Goal: Find contact information: Find contact information

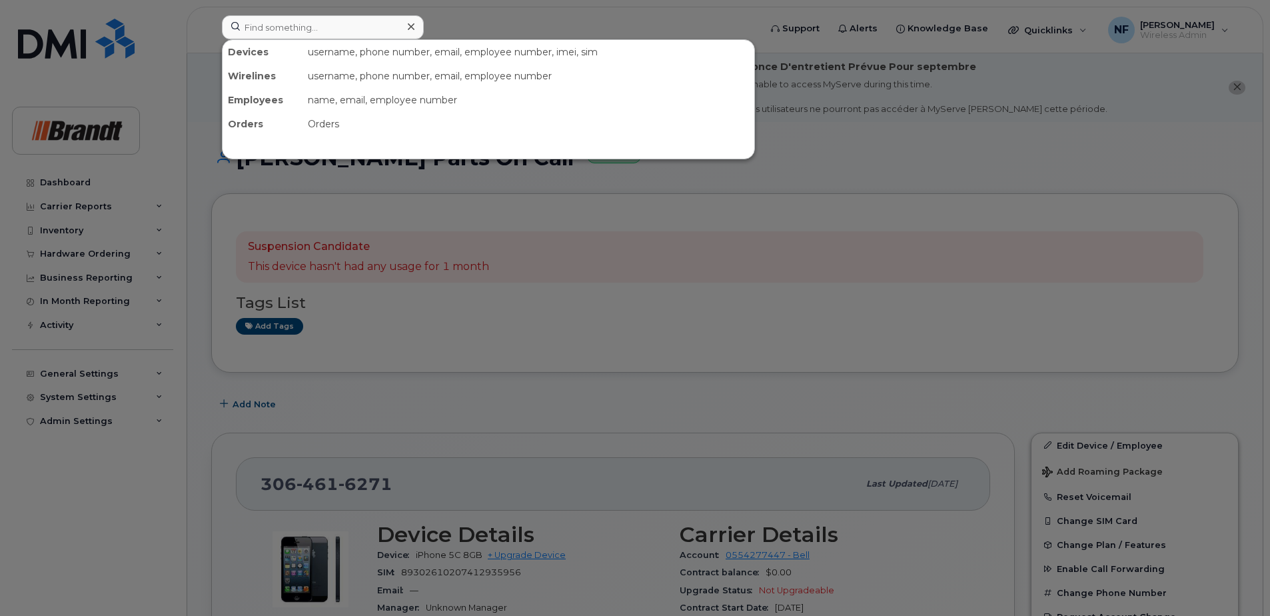
scroll to position [200, 0]
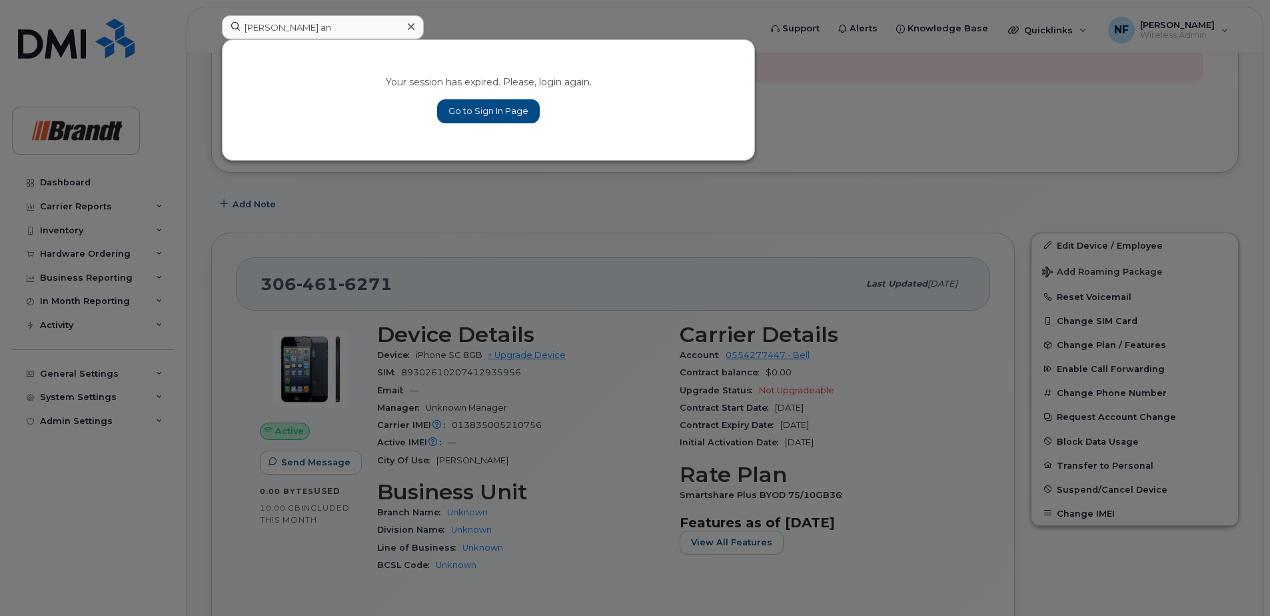
type input "jason an"
drag, startPoint x: 509, startPoint y: 122, endPoint x: 494, endPoint y: 106, distance: 21.7
click at [509, 122] on link "Go to Sign In Page" at bounding box center [488, 111] width 103 height 24
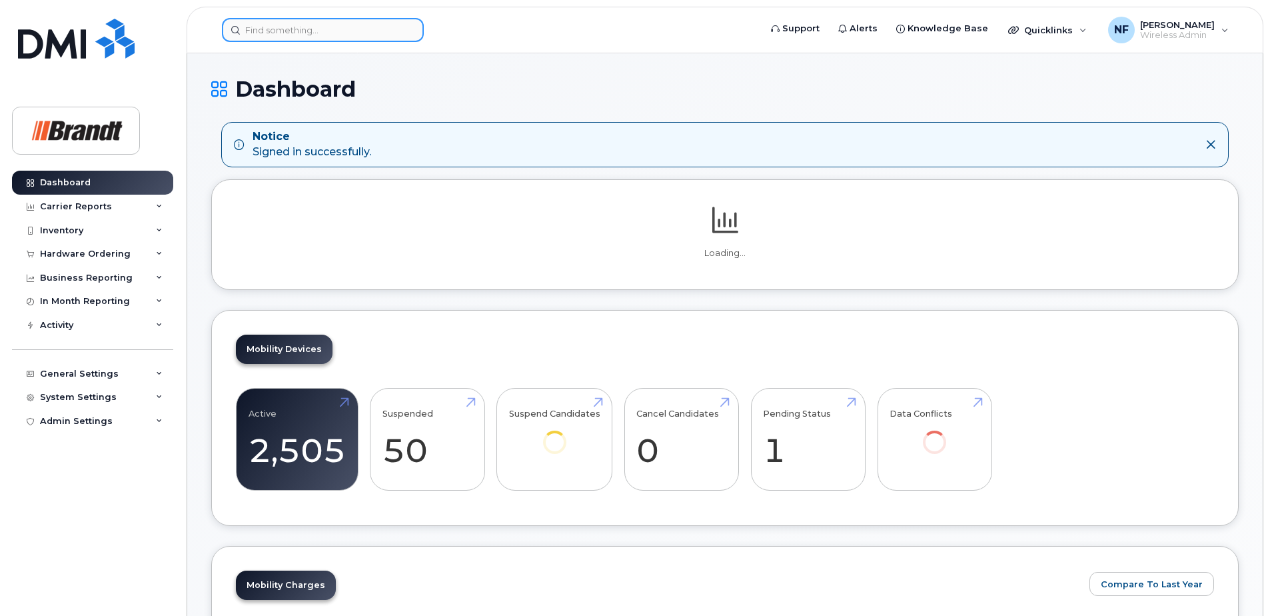
click at [384, 40] on input at bounding box center [323, 30] width 202 height 24
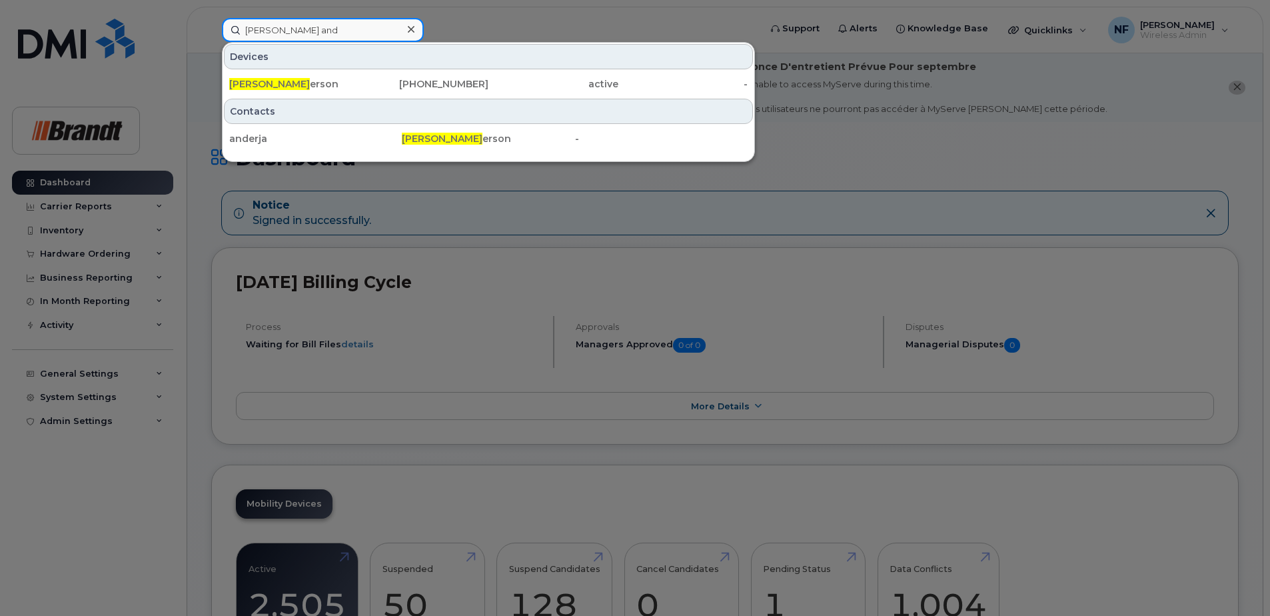
type input "jason and"
click at [388, 86] on div "403-634-6766" at bounding box center [424, 83] width 130 height 13
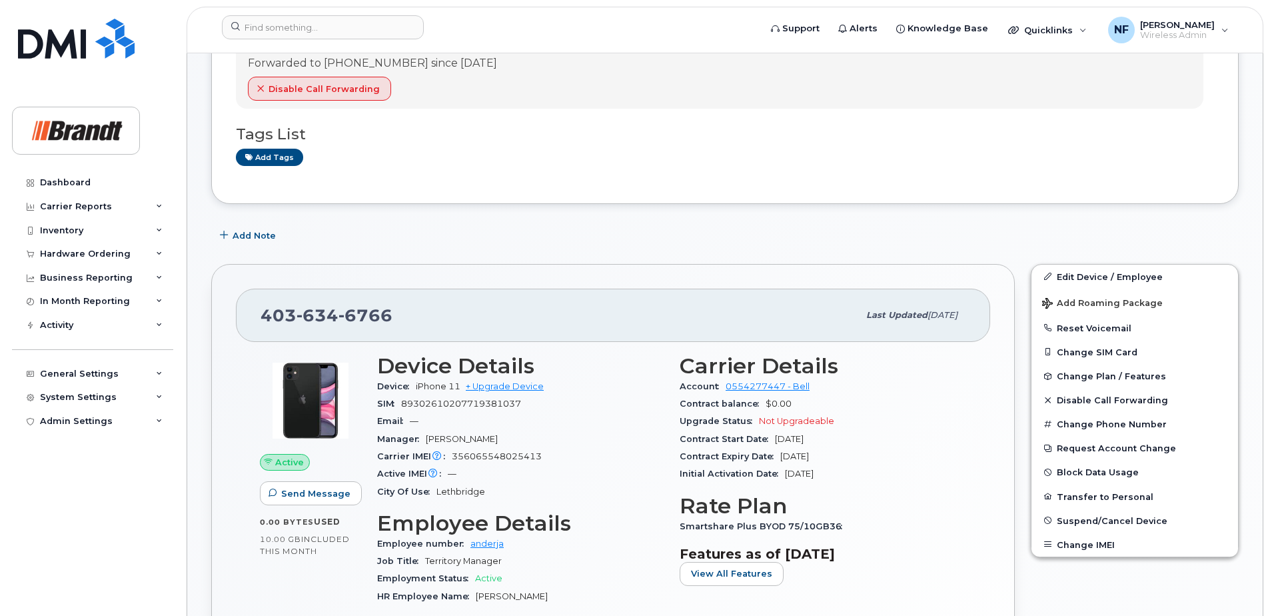
scroll to position [333, 0]
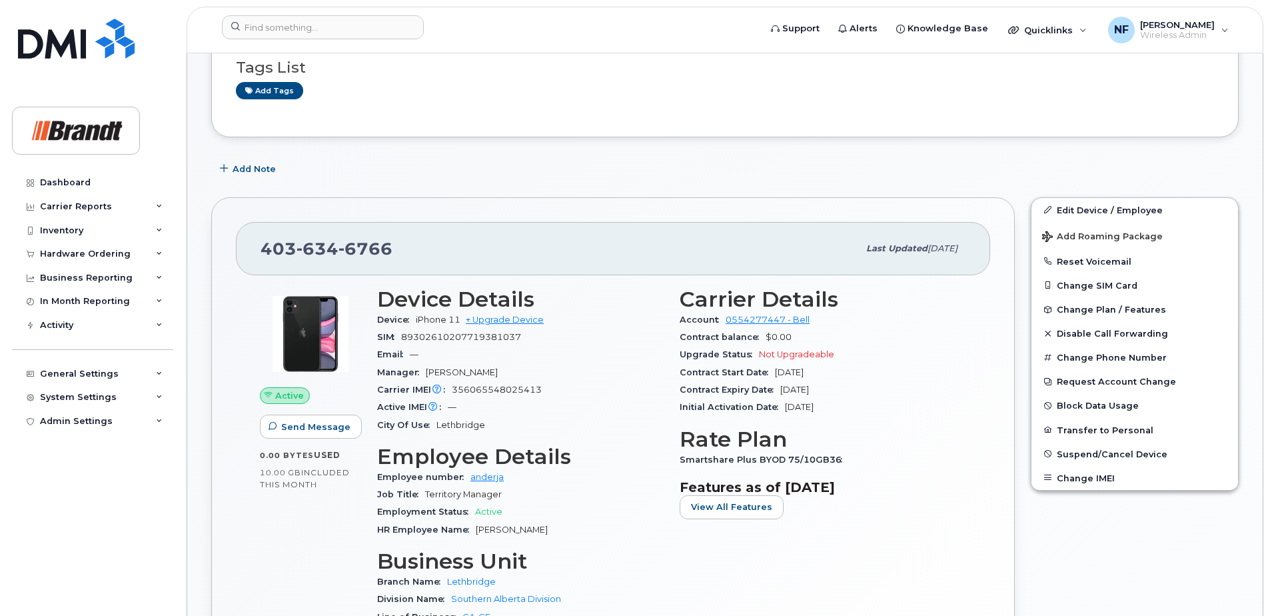
click at [359, 251] on span "6766" at bounding box center [366, 249] width 54 height 20
copy span "[PHONE_NUMBER]"
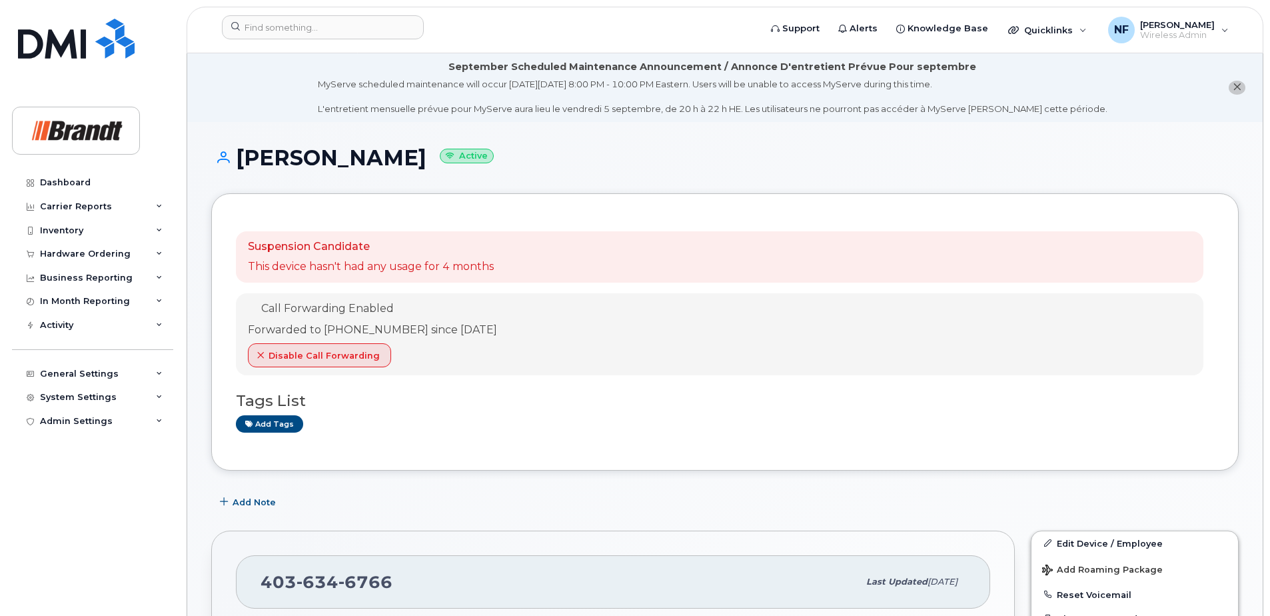
click at [401, 493] on div "Add Note" at bounding box center [725, 503] width 1028 height 24
click at [354, 585] on span "6766" at bounding box center [366, 582] width 54 height 20
copy span "[PHONE_NUMBER]"
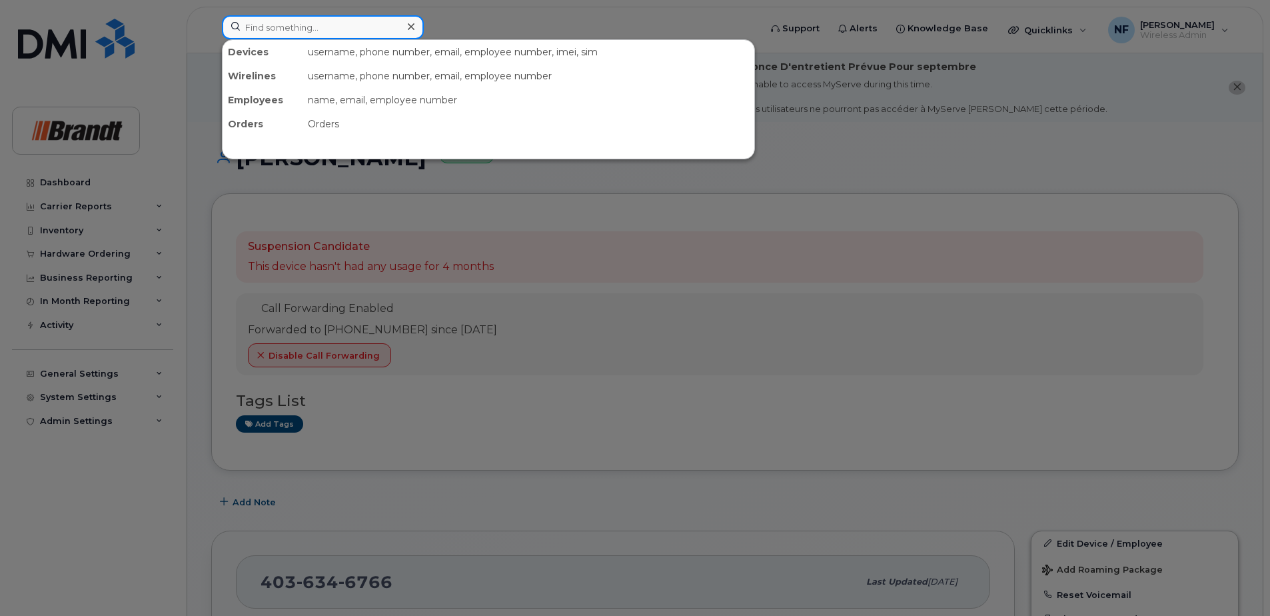
click at [323, 21] on input at bounding box center [323, 27] width 202 height 24
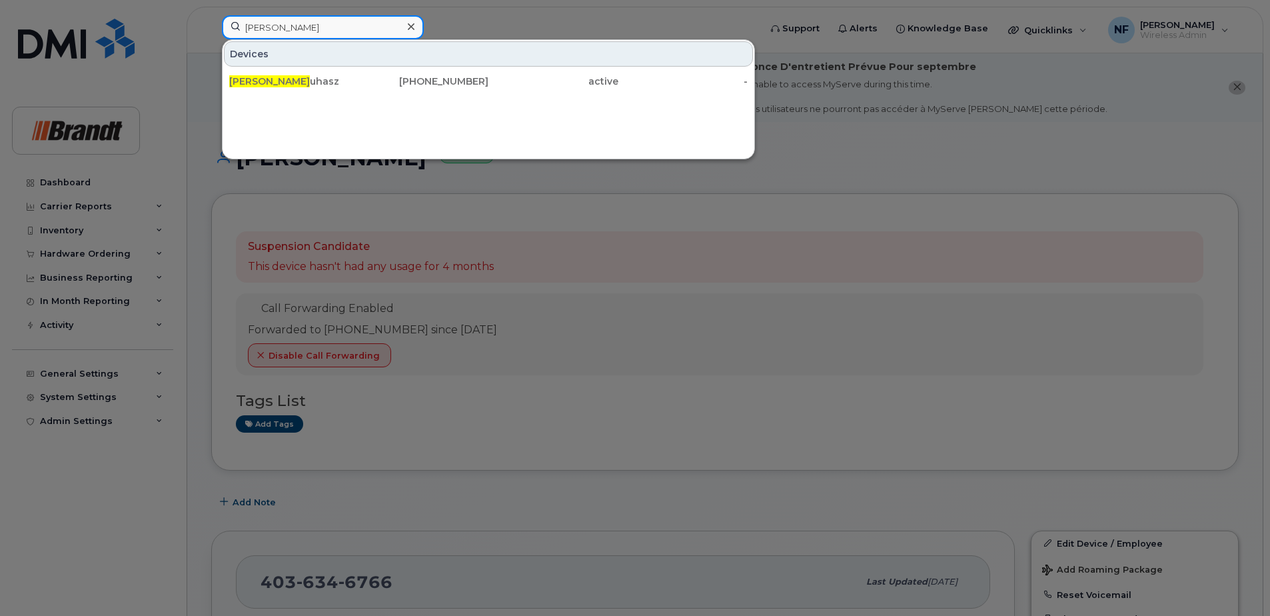
type input "joshua j"
click at [411, 28] on icon at bounding box center [411, 26] width 7 height 7
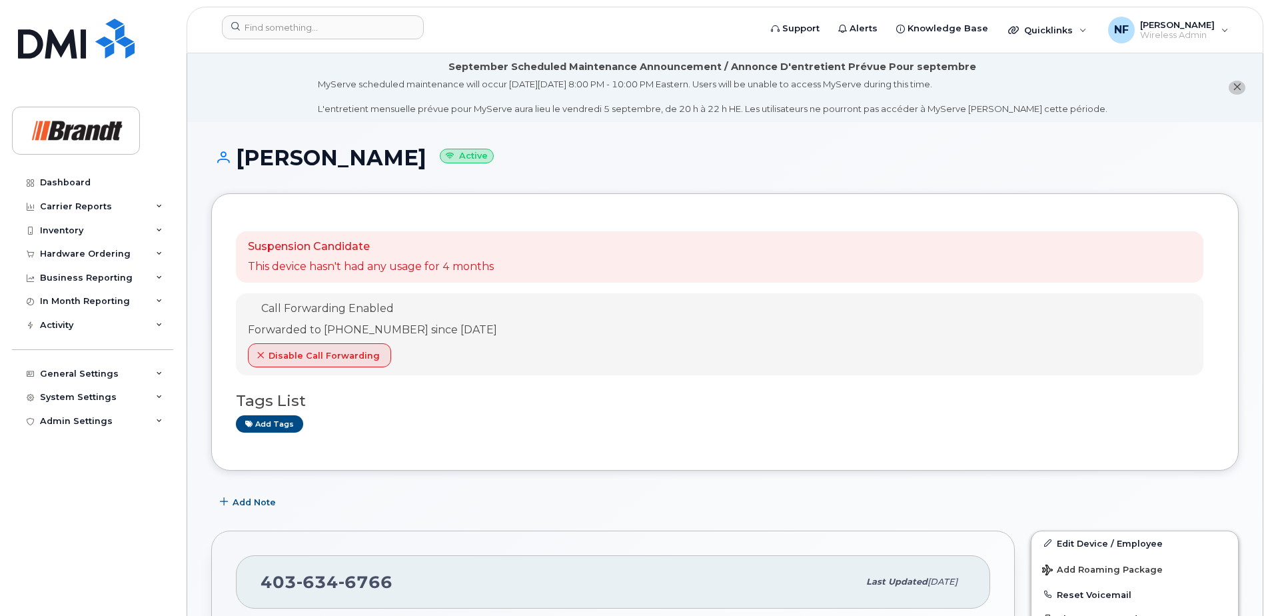
drag, startPoint x: 519, startPoint y: 328, endPoint x: 254, endPoint y: 309, distance: 265.3
click at [254, 309] on div "Call Forwarding Enabled Forwarded to 403-327-4611 since Mar 19, 2025 Disable Ca…" at bounding box center [720, 334] width 968 height 82
click at [452, 304] on div "Call Forwarding Enabled" at bounding box center [372, 309] width 249 height 16
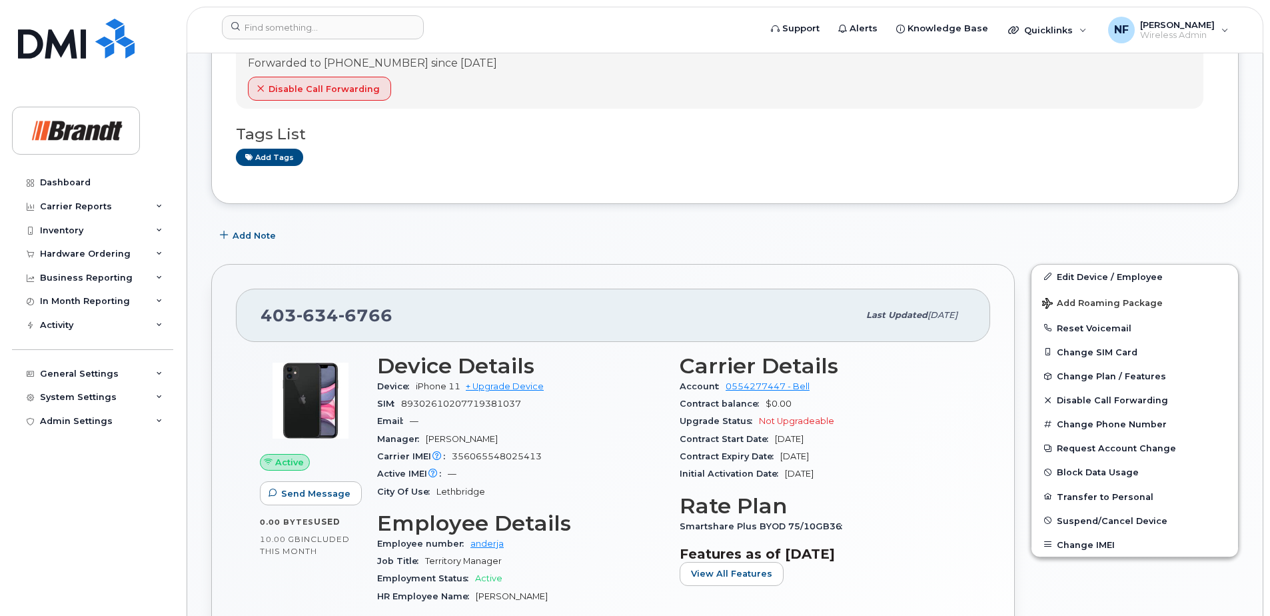
click at [345, 306] on span "6766" at bounding box center [366, 315] width 54 height 20
copy span "[PHONE_NUMBER]"
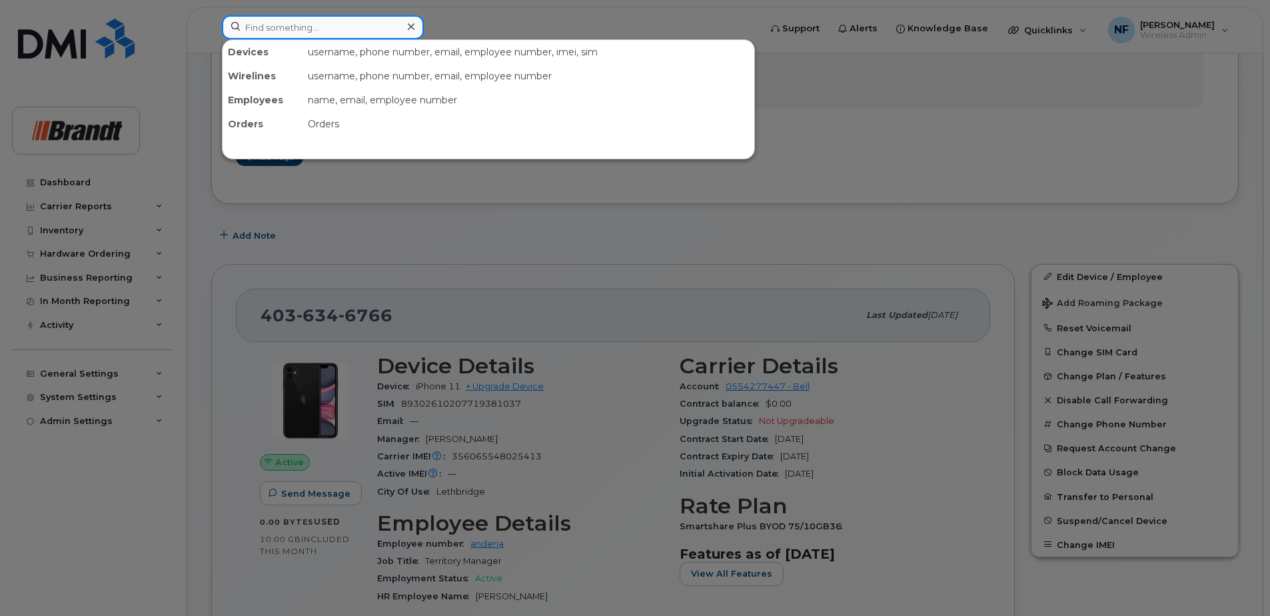
click at [311, 32] on input at bounding box center [323, 27] width 202 height 24
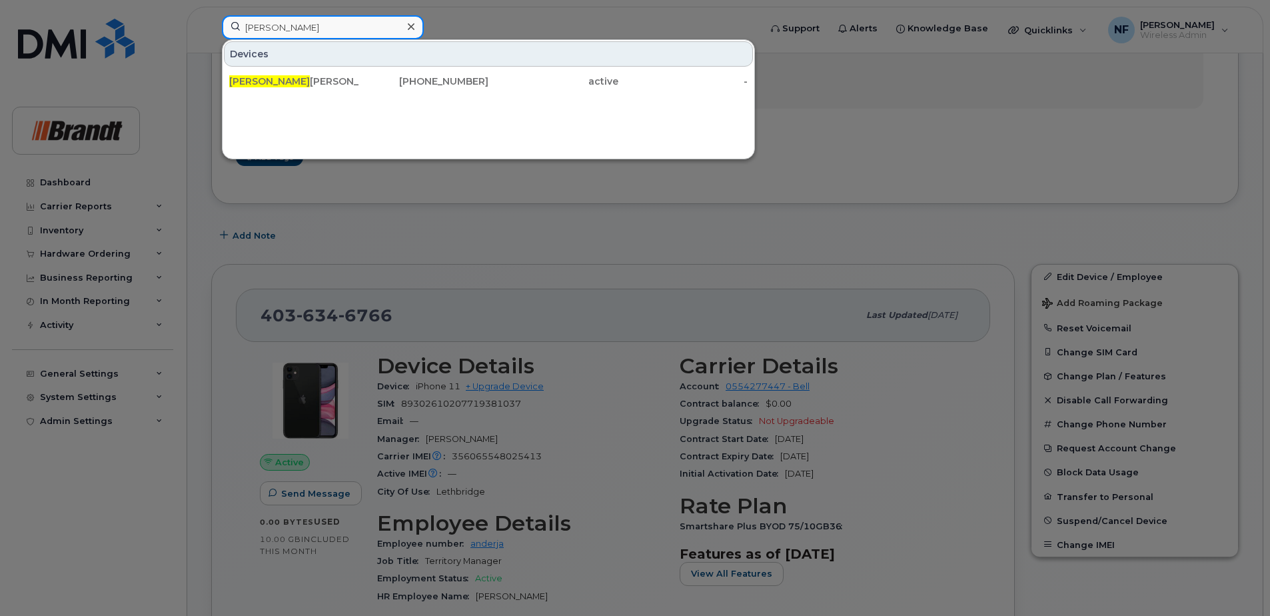
type input "joshua ju"
click at [320, 71] on div "Joshua Ju hasz" at bounding box center [294, 81] width 130 height 24
click at [335, 86] on div "Joshua Ju hasz" at bounding box center [294, 81] width 130 height 13
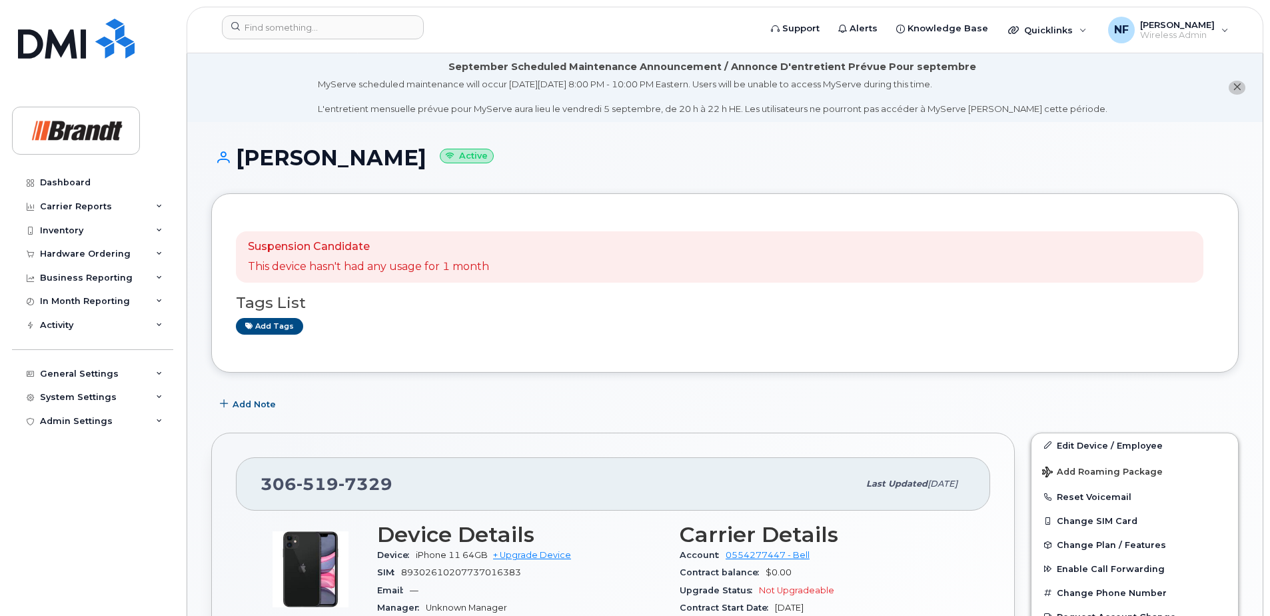
click at [336, 477] on span "519" at bounding box center [318, 484] width 42 height 20
copy span "306 519 7329"
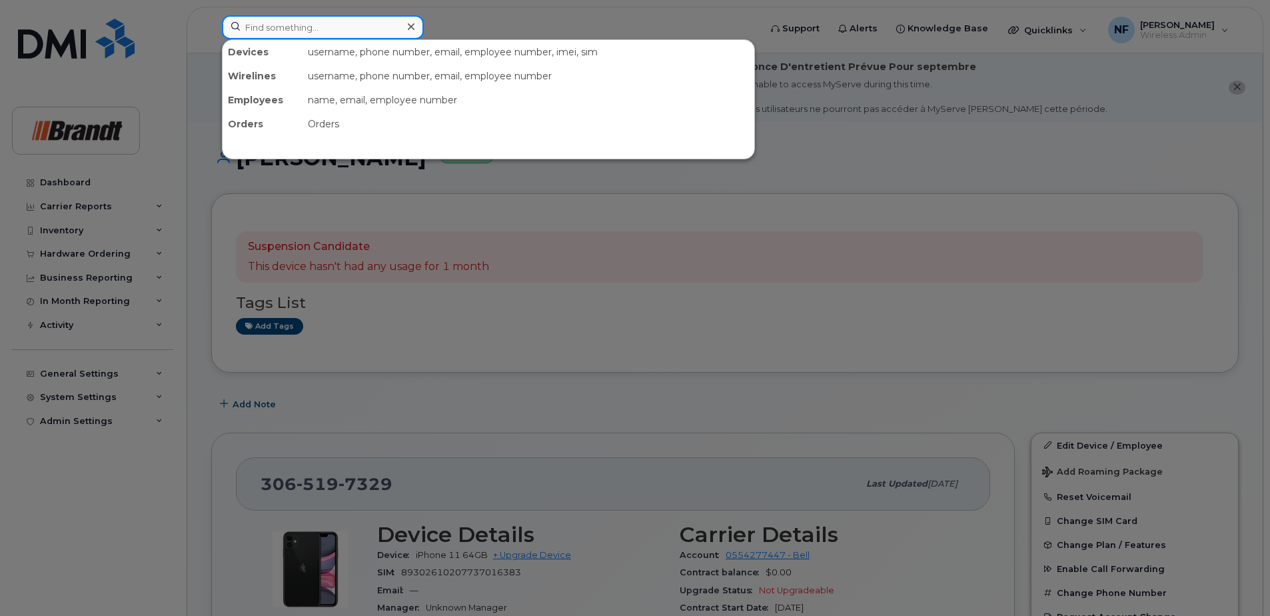
click at [321, 20] on input at bounding box center [323, 27] width 202 height 24
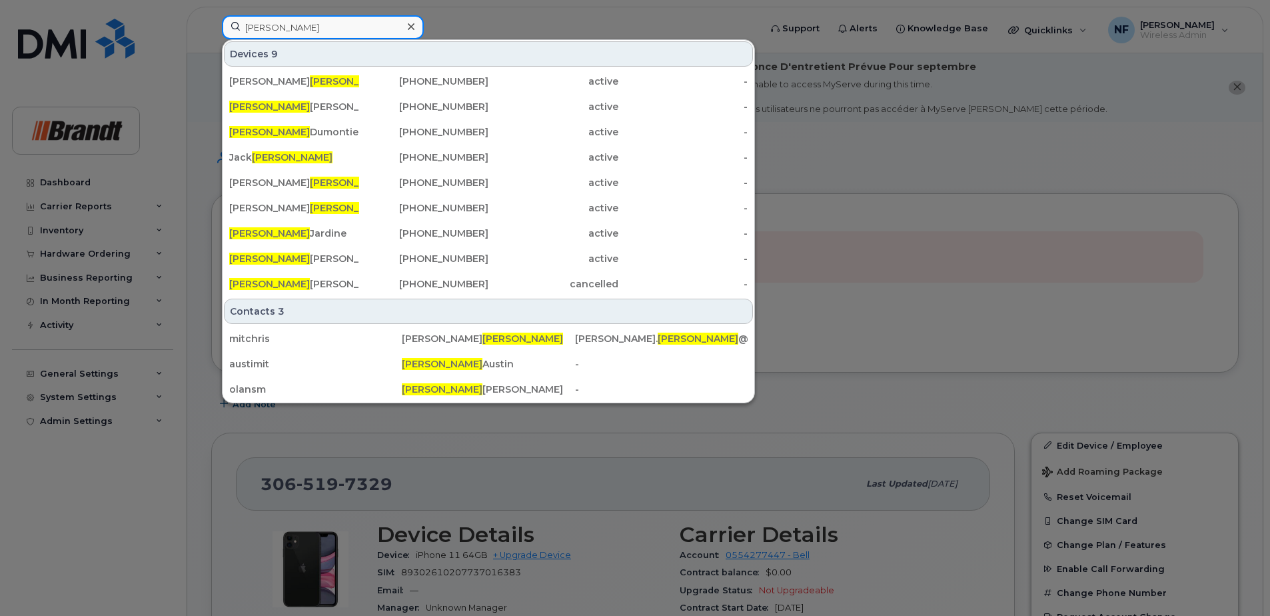
type input "mitchell"
click at [380, 107] on div "306-519-1202" at bounding box center [424, 106] width 130 height 13
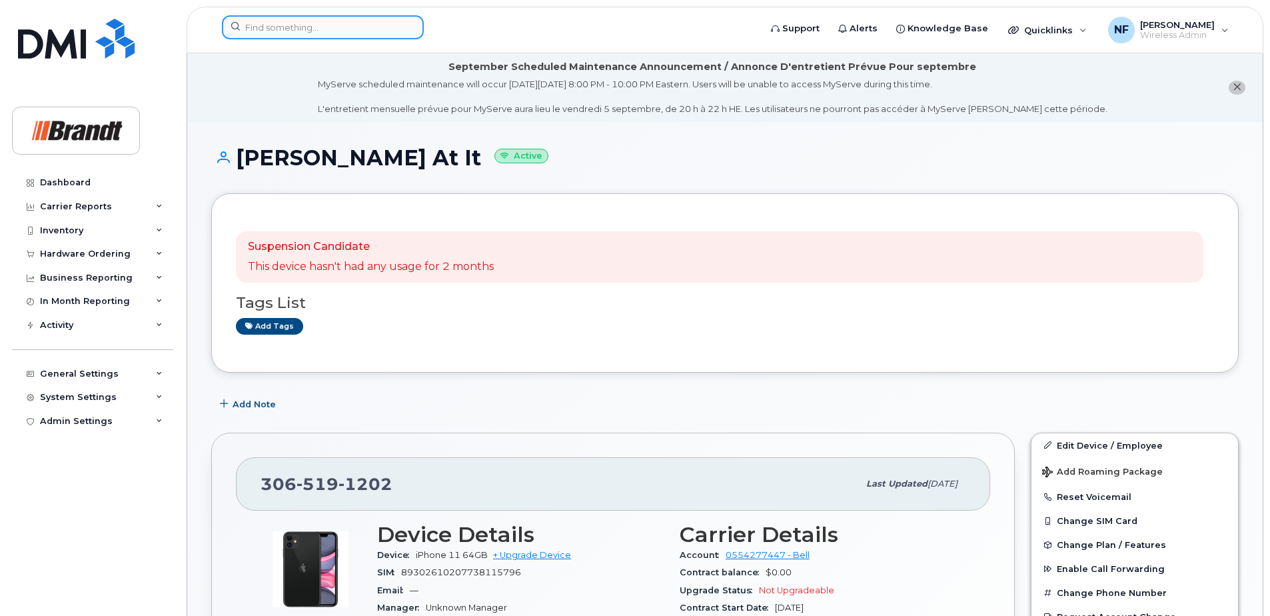
click at [275, 24] on input at bounding box center [323, 27] width 202 height 24
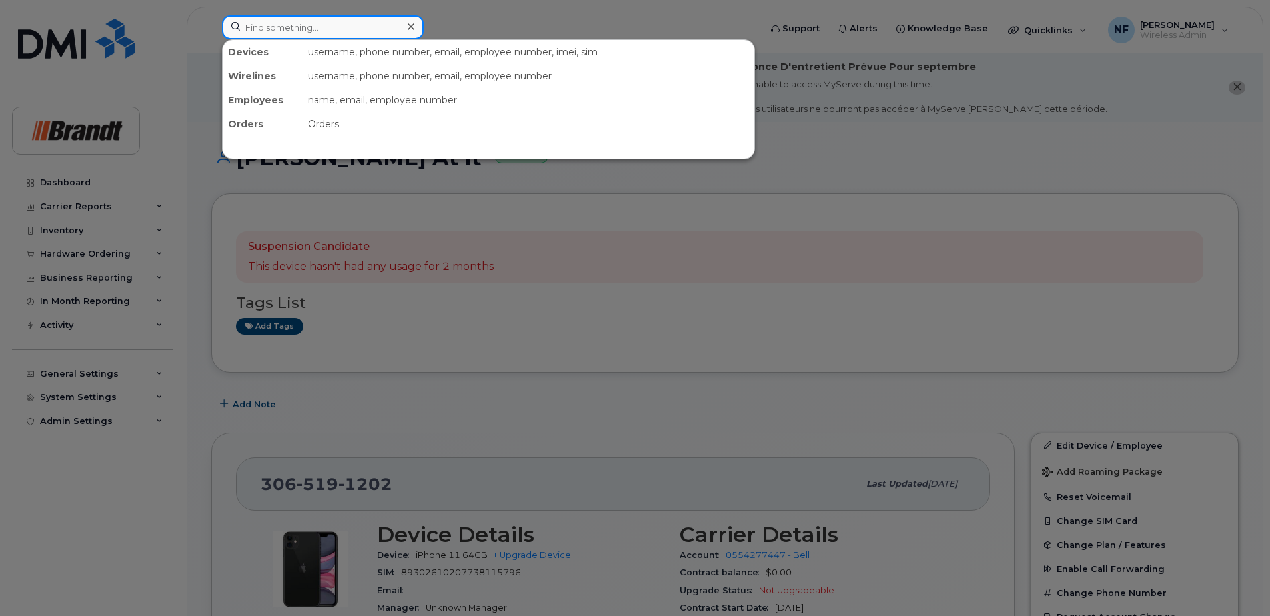
paste input "3065103942"
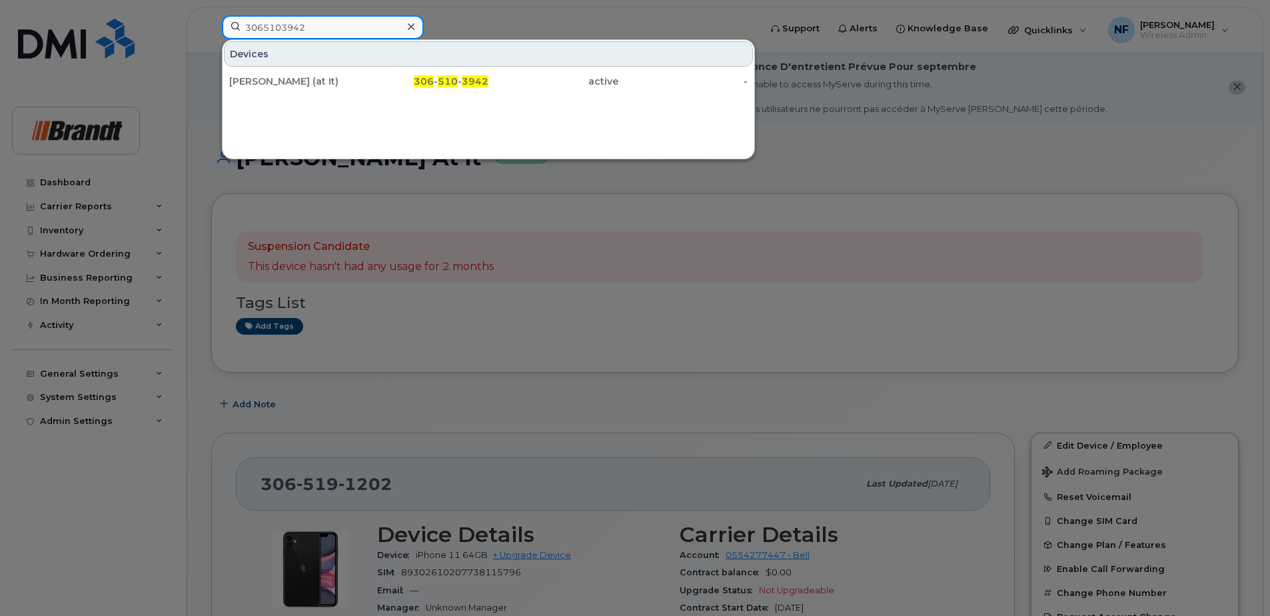
type input "3065103942"
click at [411, 27] on icon at bounding box center [411, 26] width 7 height 7
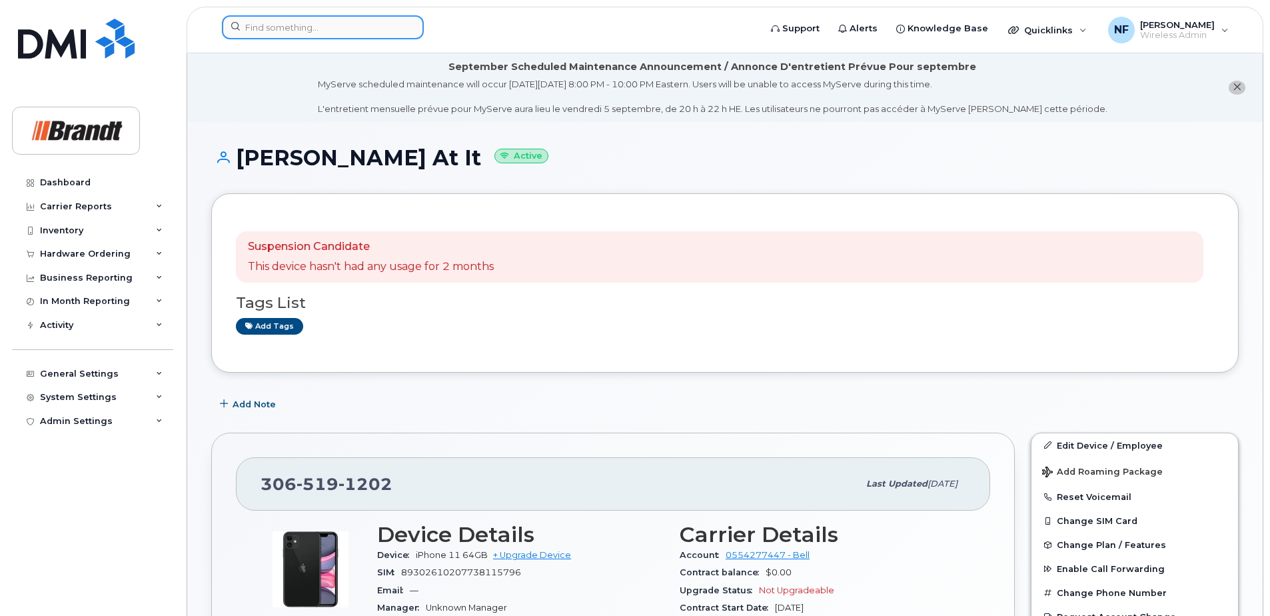
click at [298, 19] on input at bounding box center [323, 27] width 202 height 24
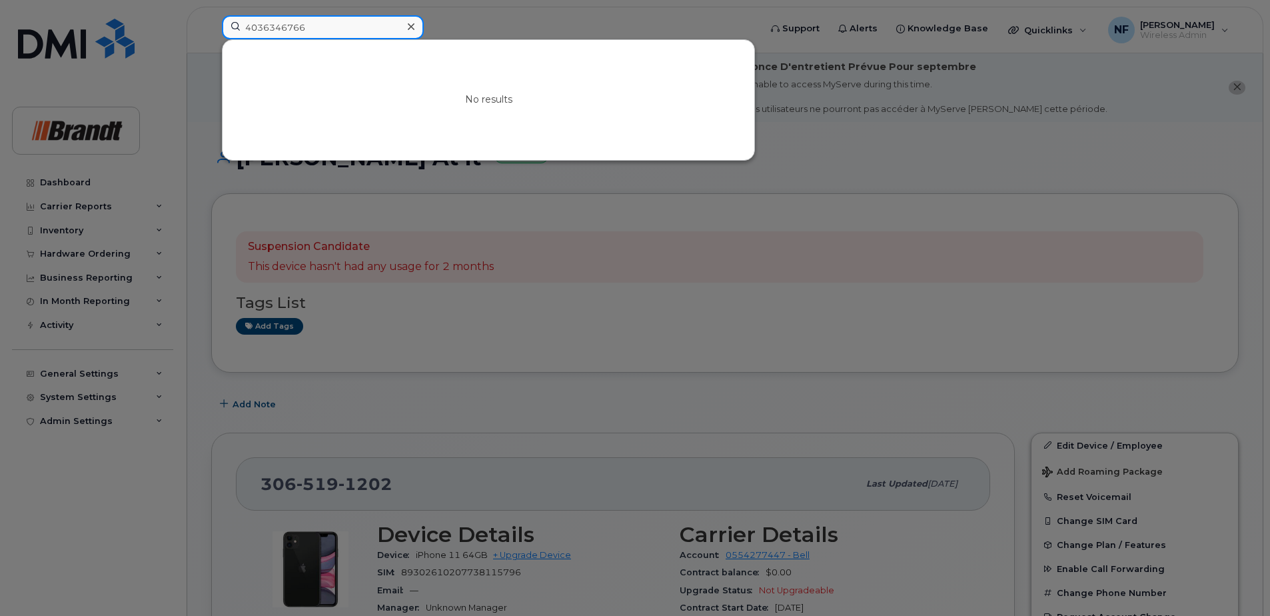
type input "4036346766"
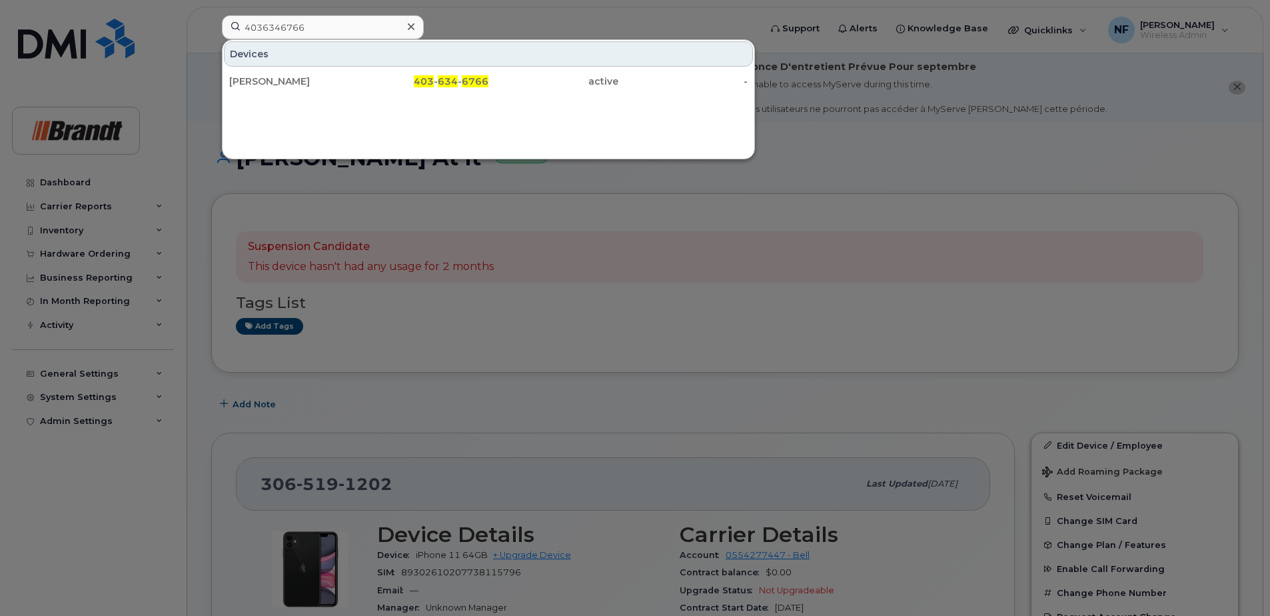
drag, startPoint x: 320, startPoint y: 81, endPoint x: 367, endPoint y: 81, distance: 47.3
click at [320, 81] on div "Jason Anderson" at bounding box center [294, 81] width 130 height 13
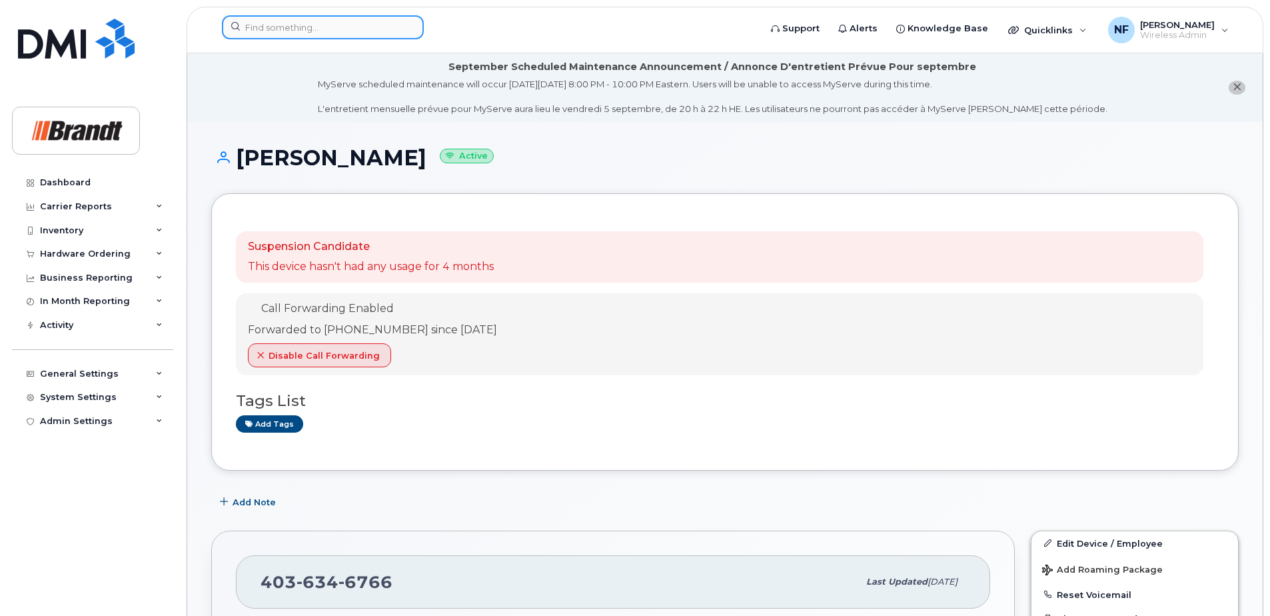
click at [338, 25] on input at bounding box center [323, 27] width 202 height 24
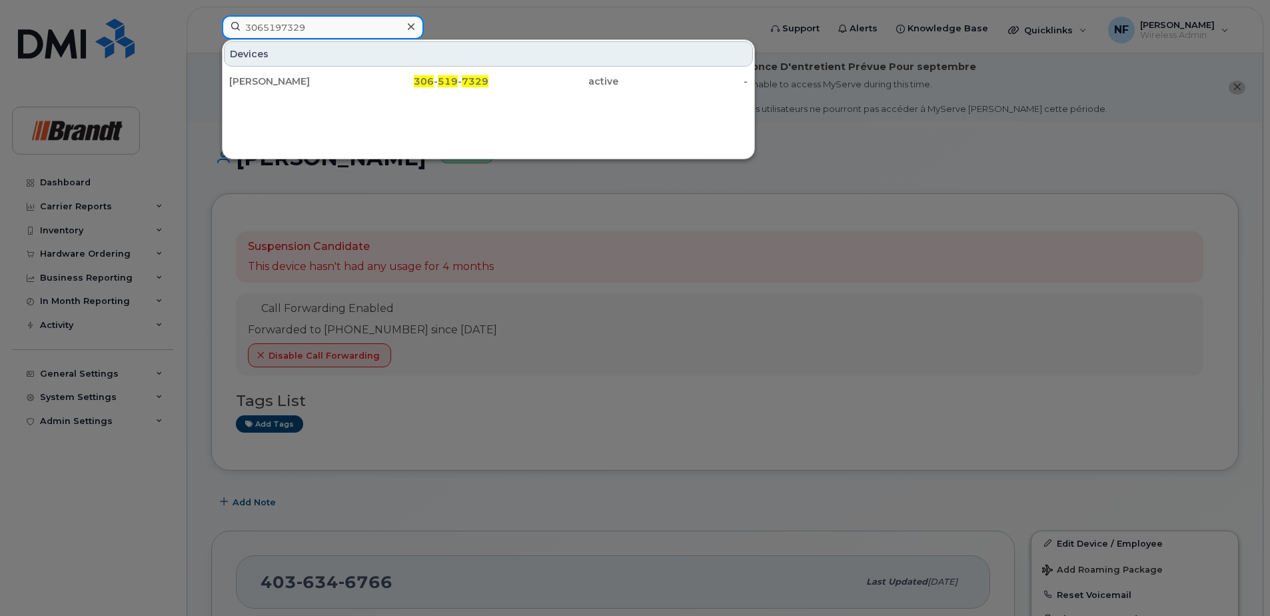
type input "3065197329"
click at [365, 84] on div "306 - 519 - 7329" at bounding box center [424, 81] width 130 height 13
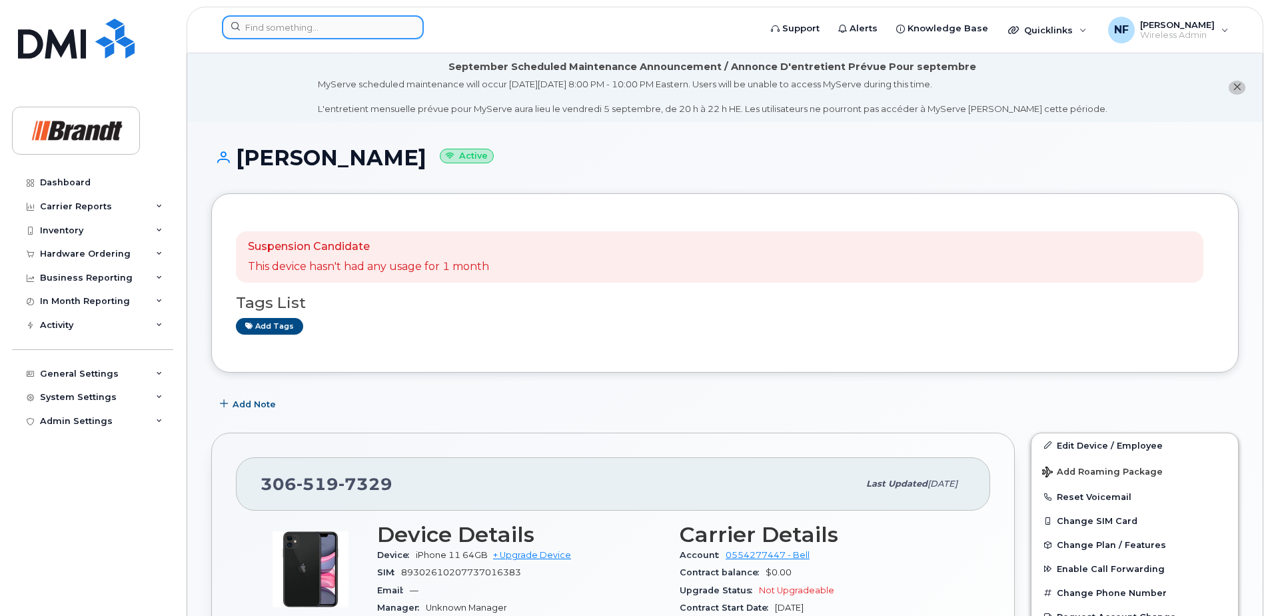
click at [307, 31] on input at bounding box center [323, 27] width 202 height 24
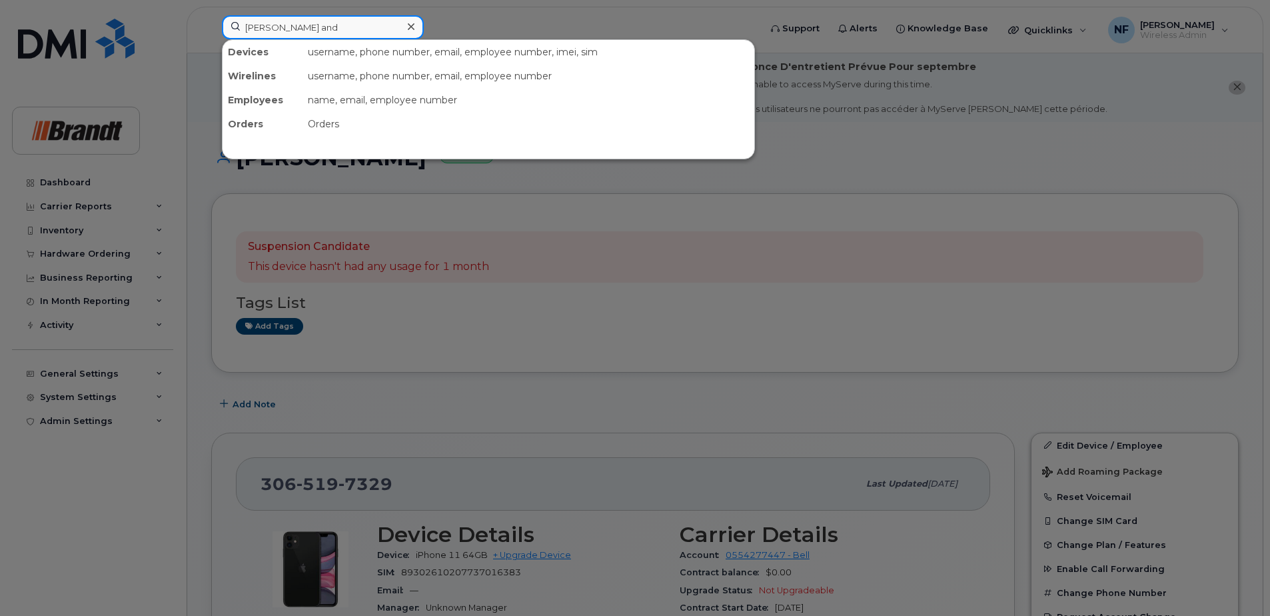
type input "[PERSON_NAME] and"
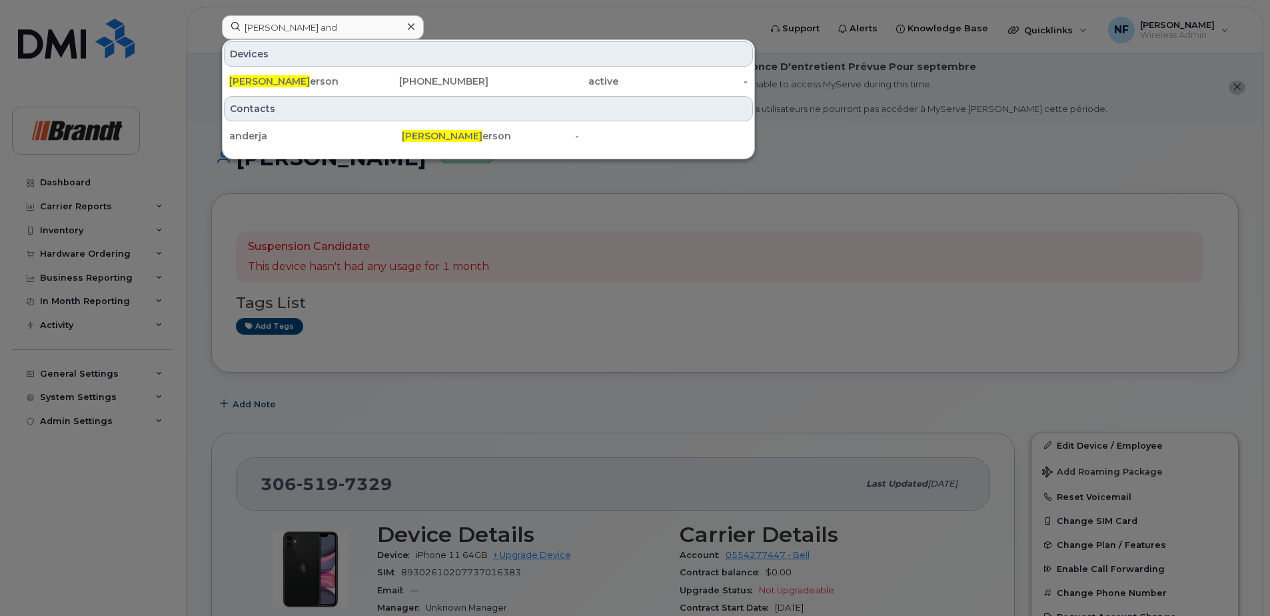
click at [380, 60] on div "Devices" at bounding box center [488, 53] width 529 height 25
click at [384, 79] on div "403-634-6766" at bounding box center [424, 81] width 130 height 13
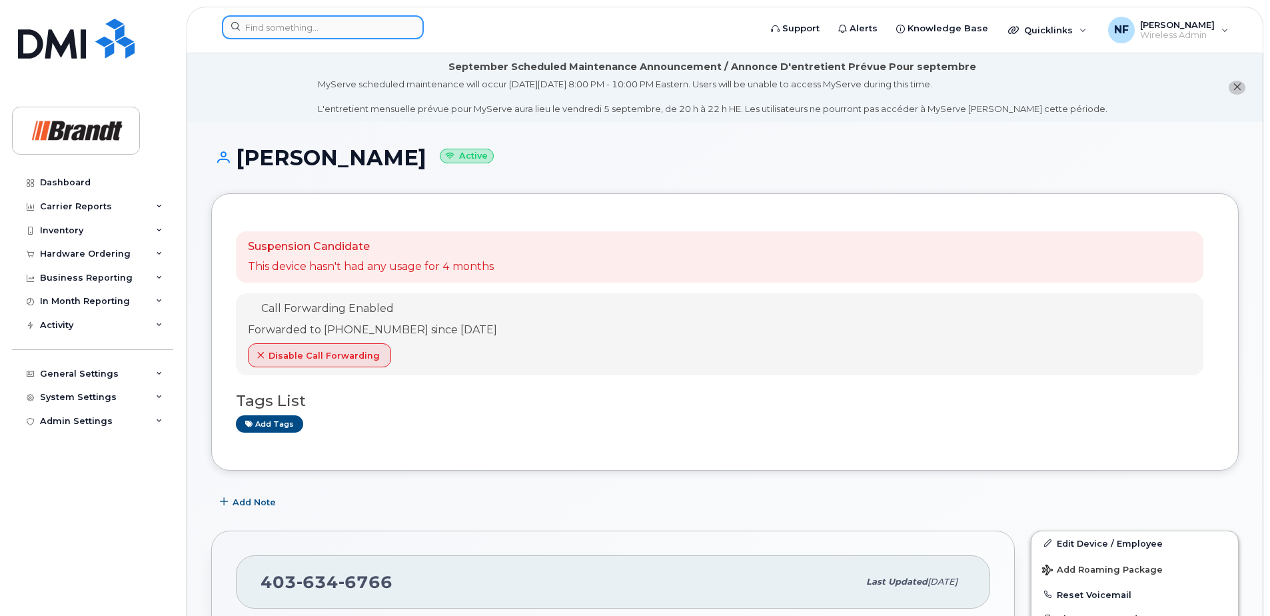
click at [315, 21] on input at bounding box center [323, 27] width 202 height 24
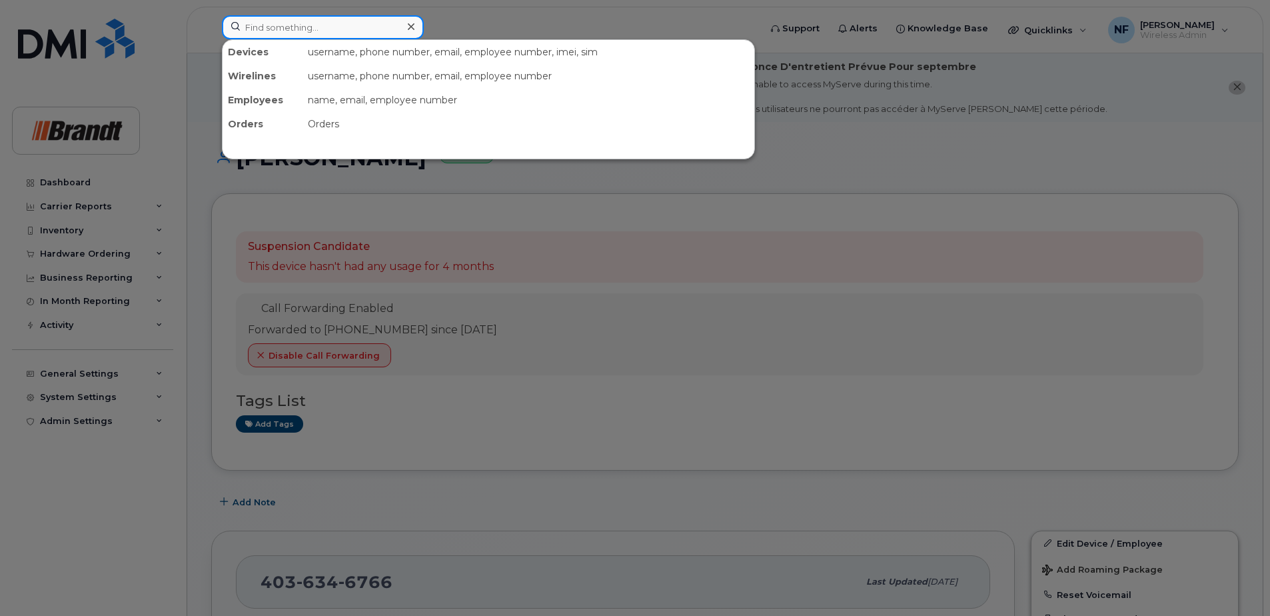
type input "3"
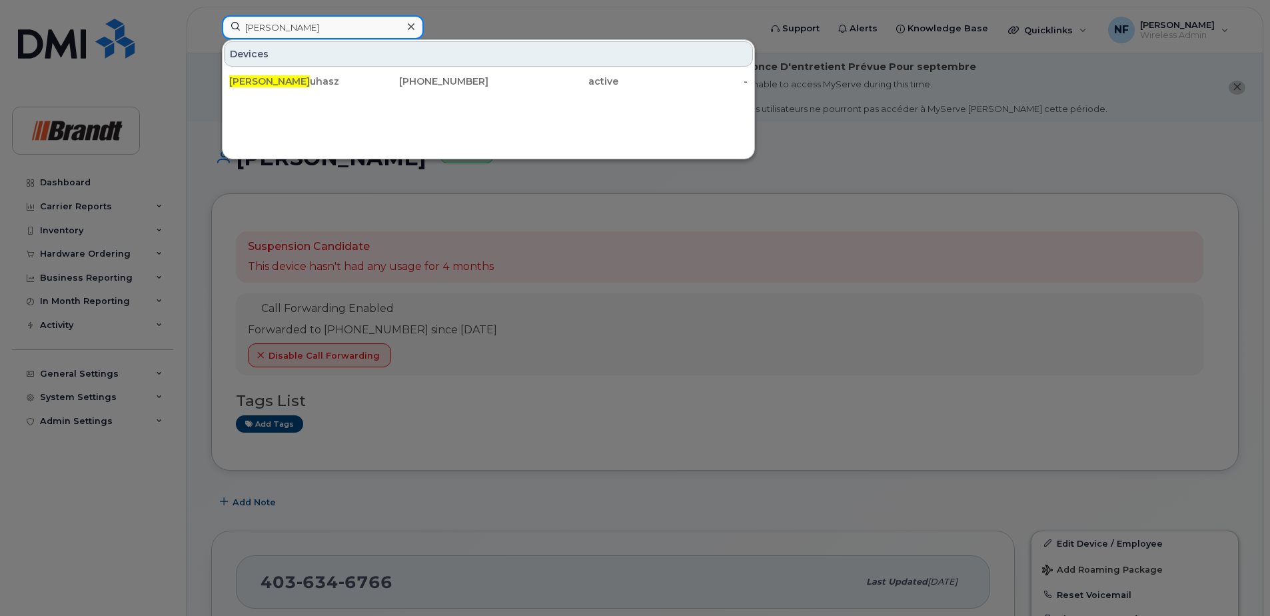
type input "joshua j"
click at [335, 77] on div "Joshua J uhasz" at bounding box center [294, 81] width 130 height 13
